Goal: Contribute content

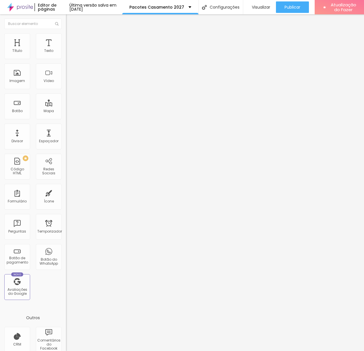
click at [69, 49] on font "Trocar imagem" at bounding box center [83, 46] width 28 height 5
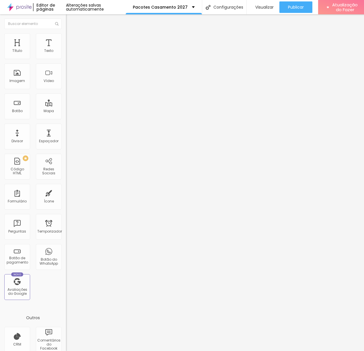
click at [69, 49] on font "Trocar imagem" at bounding box center [83, 46] width 28 height 5
click at [300, 9] on font "Publicar" at bounding box center [296, 7] width 16 height 6
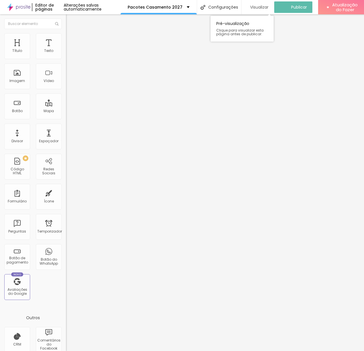
click at [269, 9] on font "Visualizar" at bounding box center [259, 7] width 18 height 6
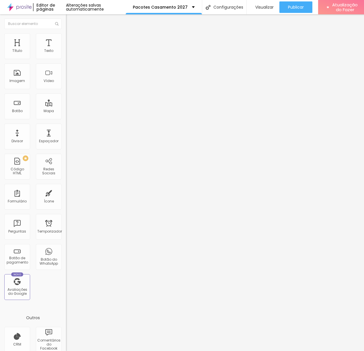
click at [69, 49] on font "Trocar imagem" at bounding box center [83, 46] width 28 height 5
click at [294, 7] on font "Publicar" at bounding box center [296, 7] width 16 height 6
click at [270, 7] on font "Visualizar" at bounding box center [264, 7] width 18 height 6
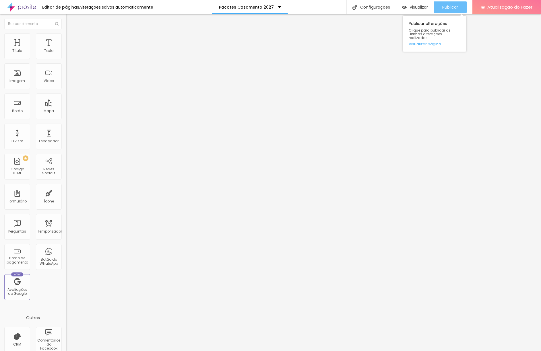
click at [450, 5] on font "Publicar" at bounding box center [450, 7] width 16 height 6
click at [452, 7] on font "Publicar" at bounding box center [450, 7] width 16 height 6
click at [414, 7] on font "Visualizar" at bounding box center [413, 7] width 18 height 6
click at [456, 4] on font "Publicar" at bounding box center [450, 7] width 16 height 6
click at [452, 11] on div "Publicar" at bounding box center [450, 6] width 16 height 11
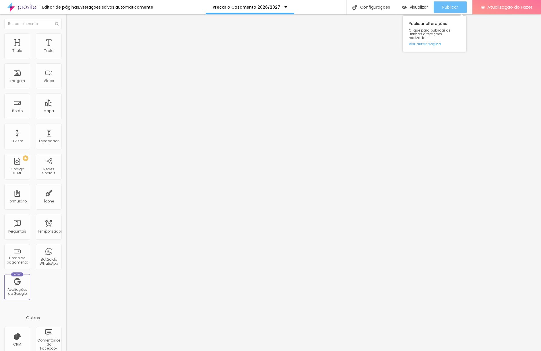
click at [452, 10] on div "Publicar" at bounding box center [450, 6] width 16 height 11
